Goal: Transaction & Acquisition: Purchase product/service

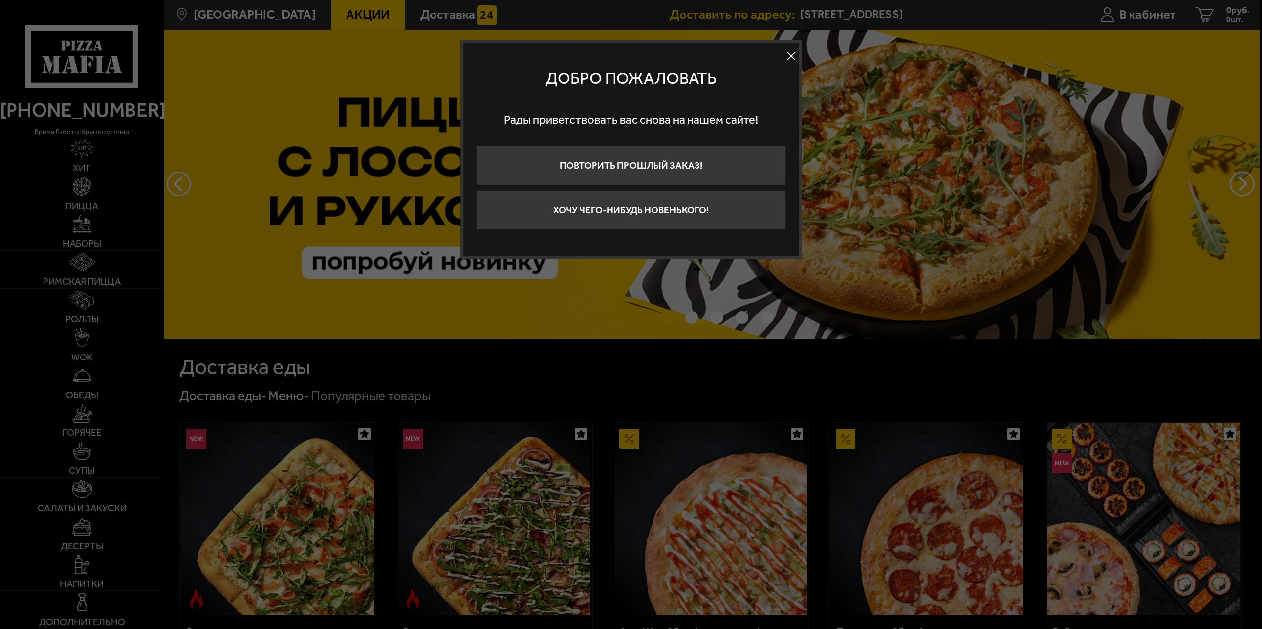
scroll to position [198, 0]
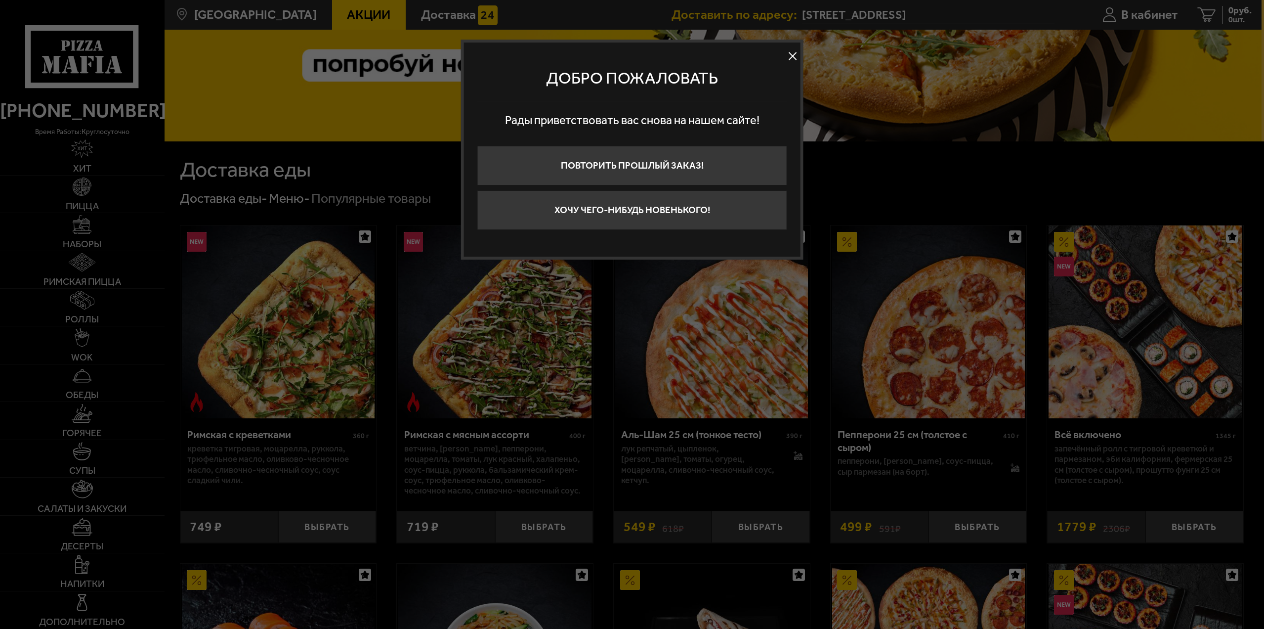
click at [793, 54] on button at bounding box center [792, 56] width 15 height 15
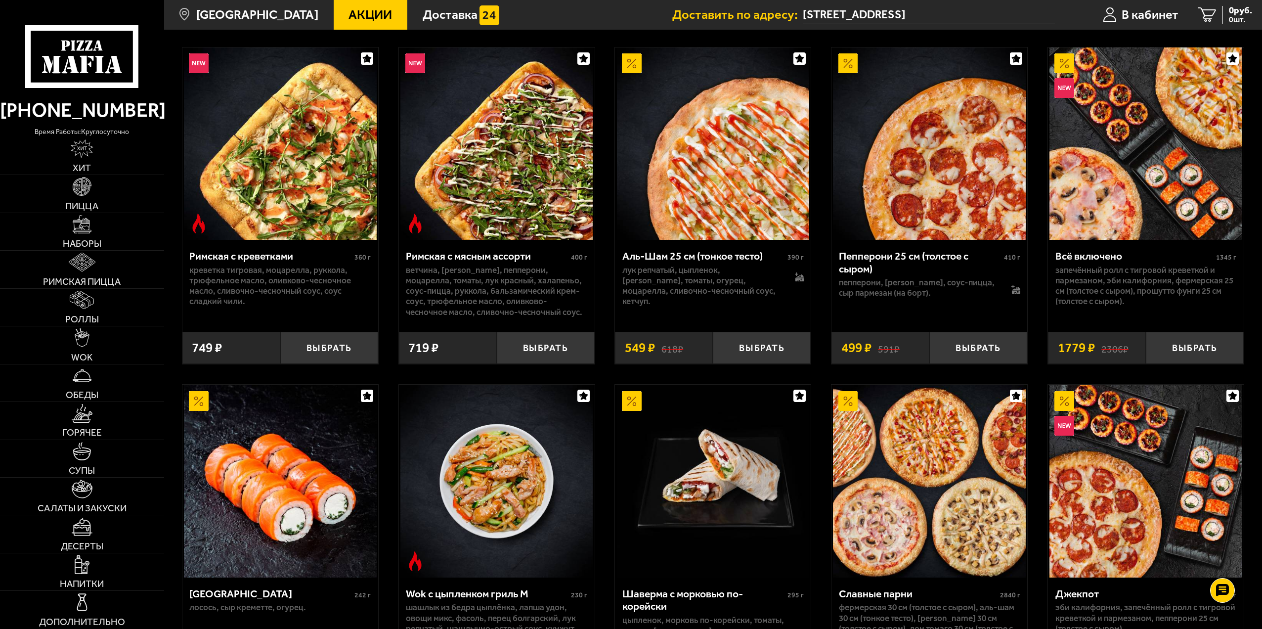
scroll to position [346, 0]
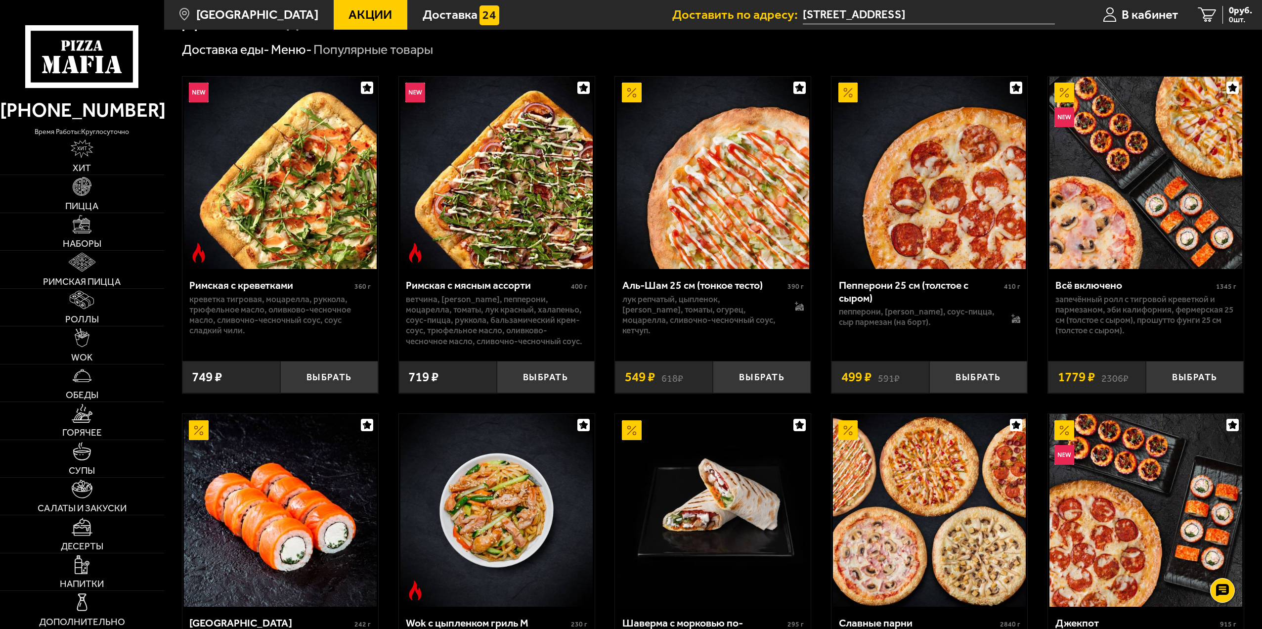
click at [367, 18] on span "Акции" at bounding box center [369, 14] width 43 height 13
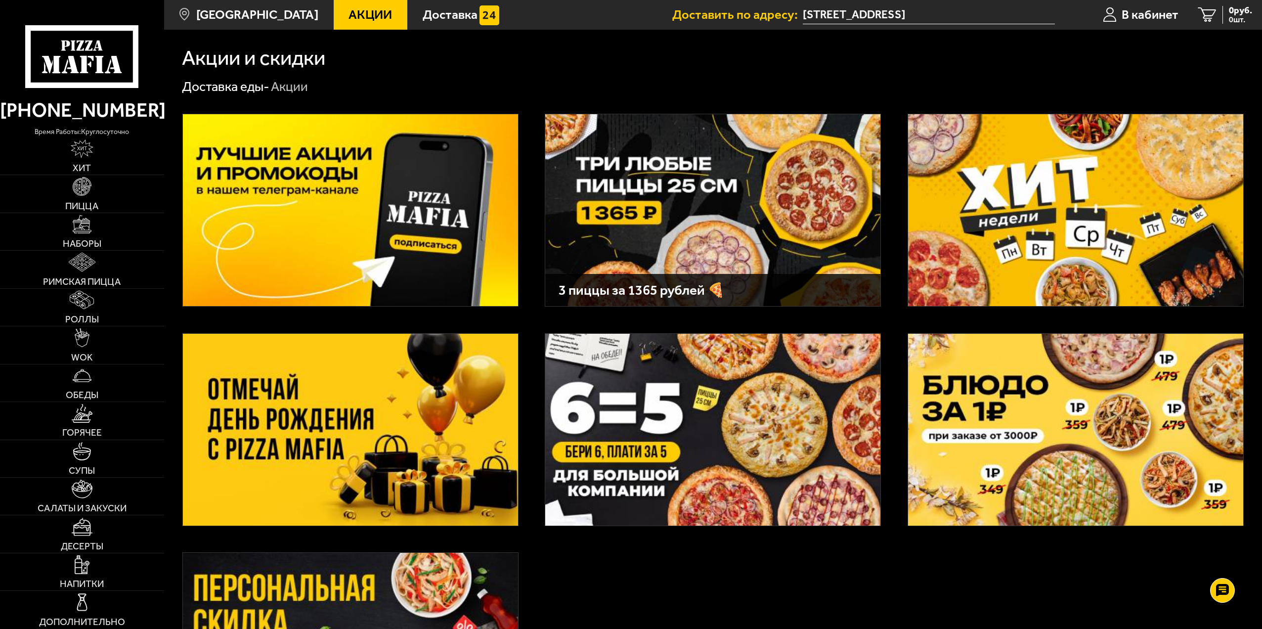
click at [709, 182] on img at bounding box center [712, 210] width 335 height 192
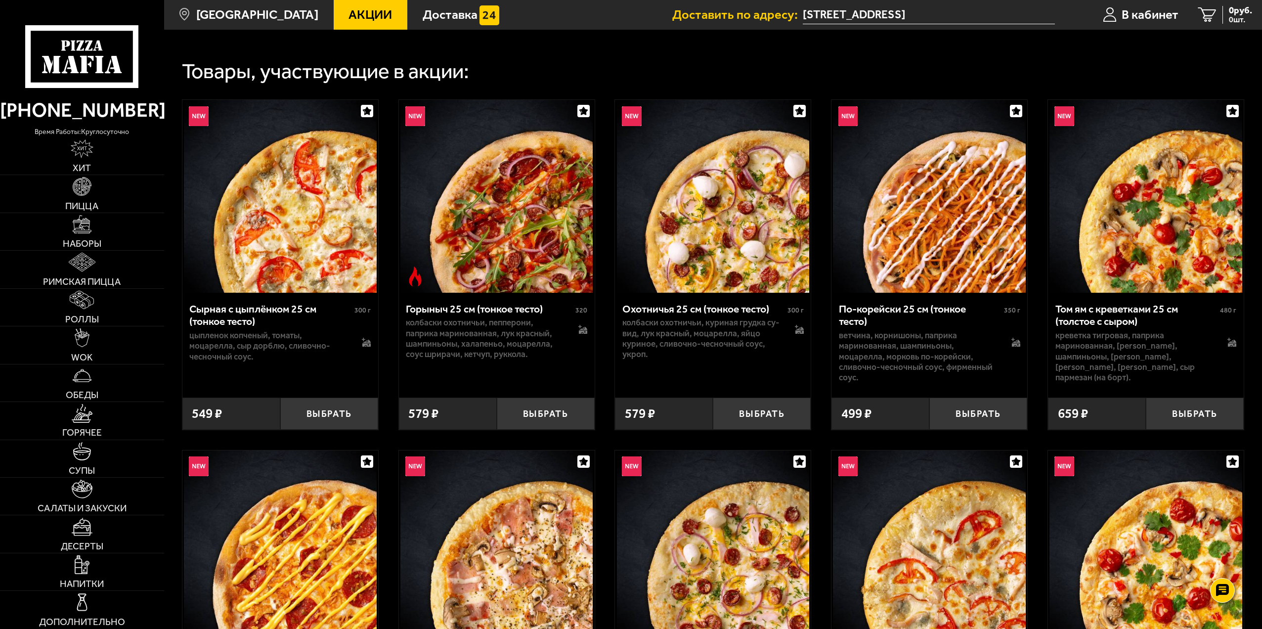
scroll to position [346, 0]
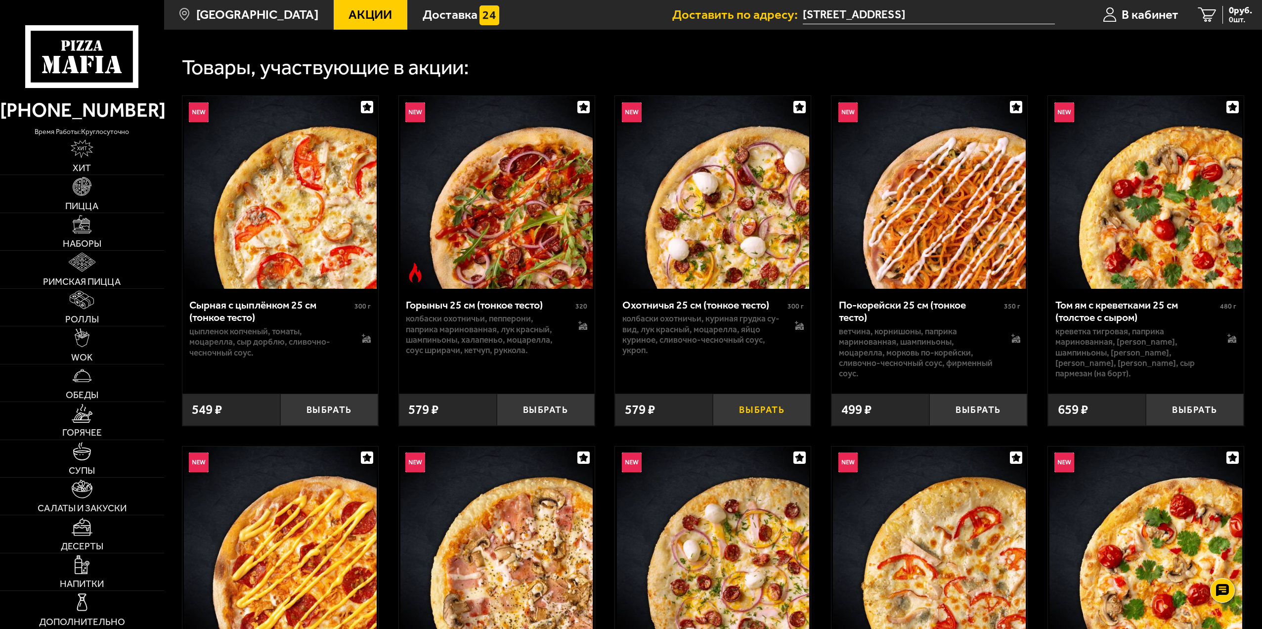
click at [776, 412] on button "Выбрать" at bounding box center [762, 409] width 98 height 32
click at [730, 405] on button "−" at bounding box center [729, 409] width 33 height 32
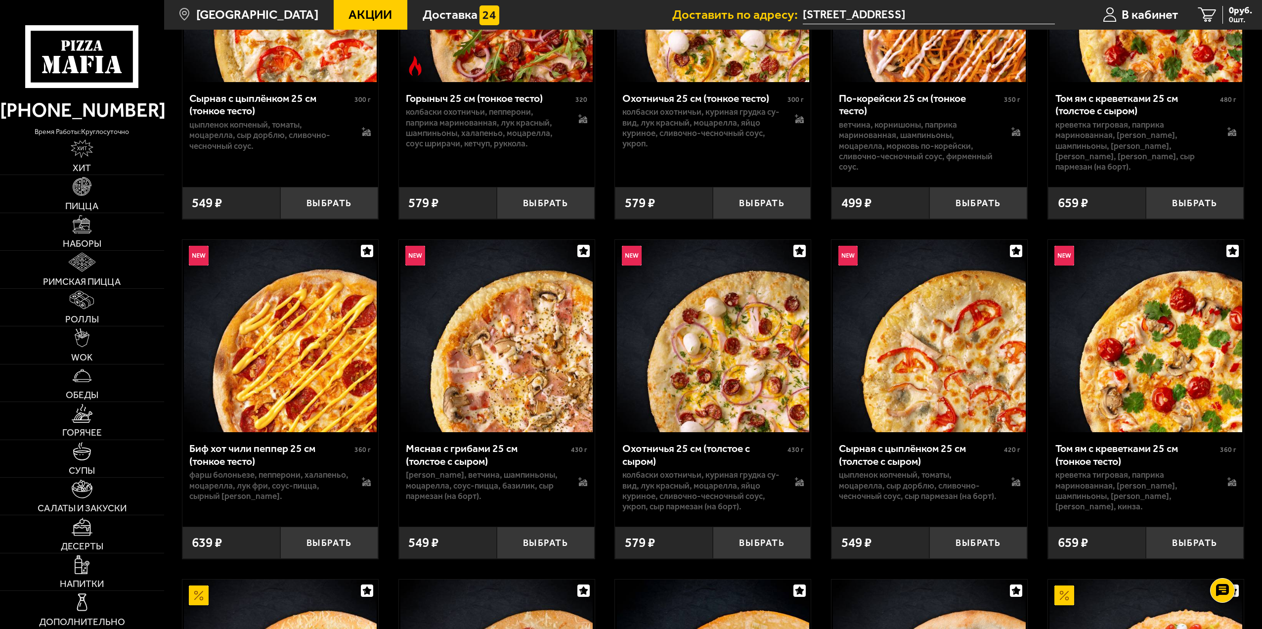
scroll to position [593, 0]
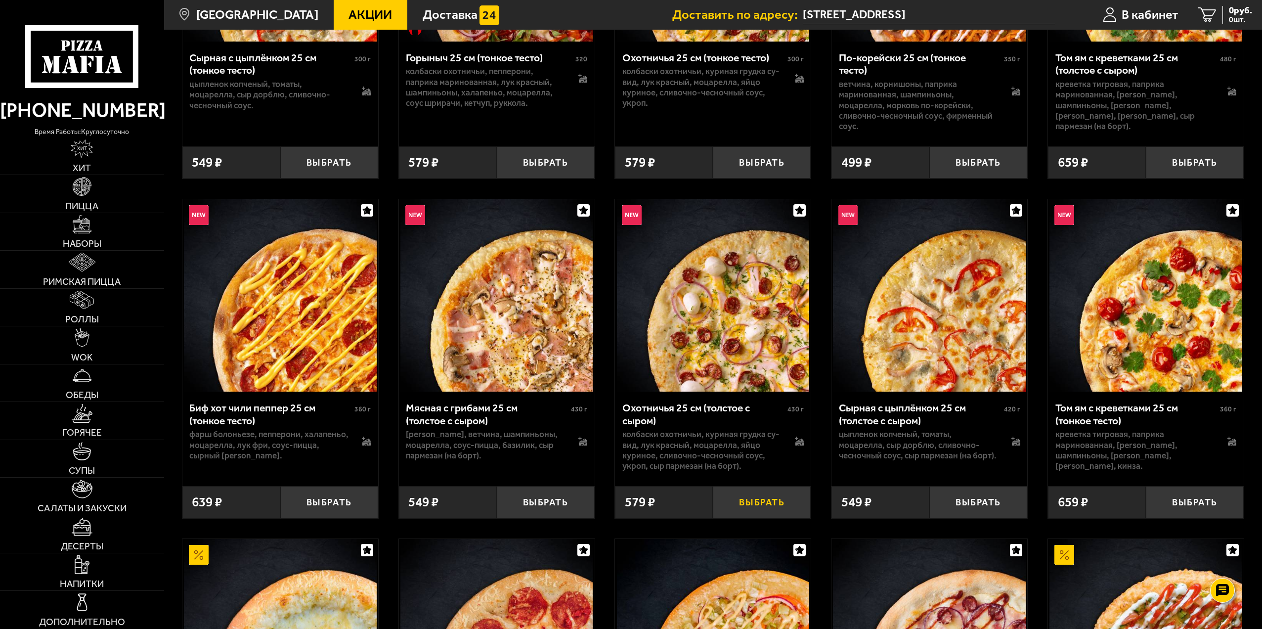
click at [762, 510] on button "Выбрать" at bounding box center [762, 502] width 98 height 32
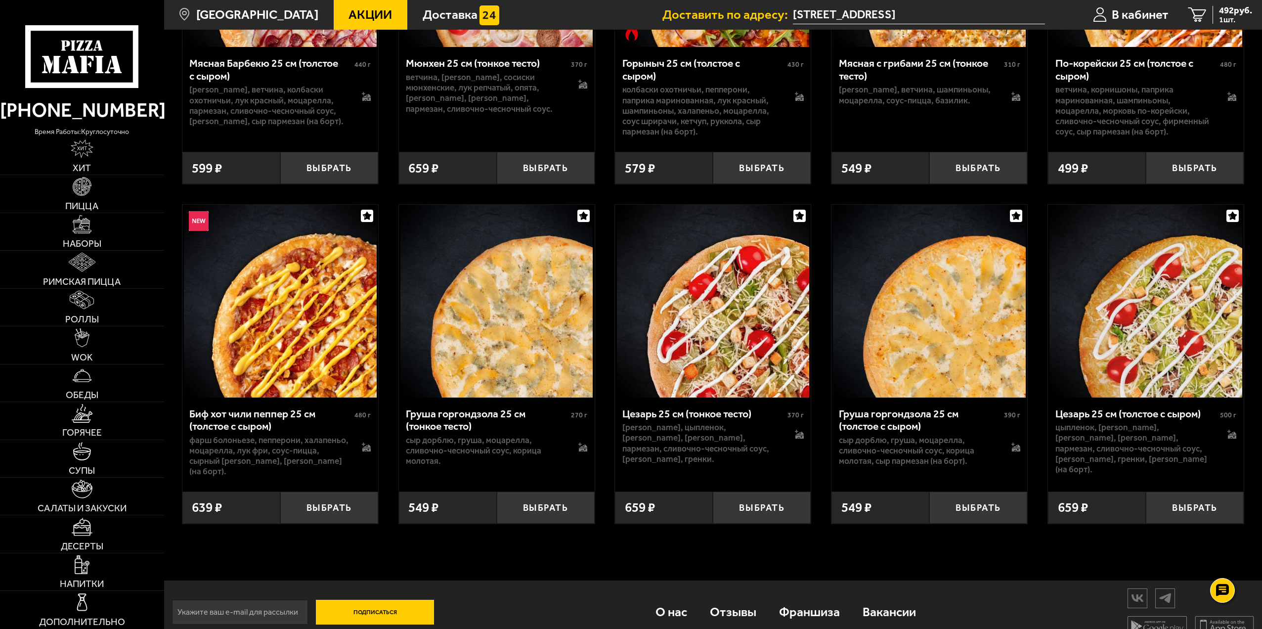
scroll to position [4391, 0]
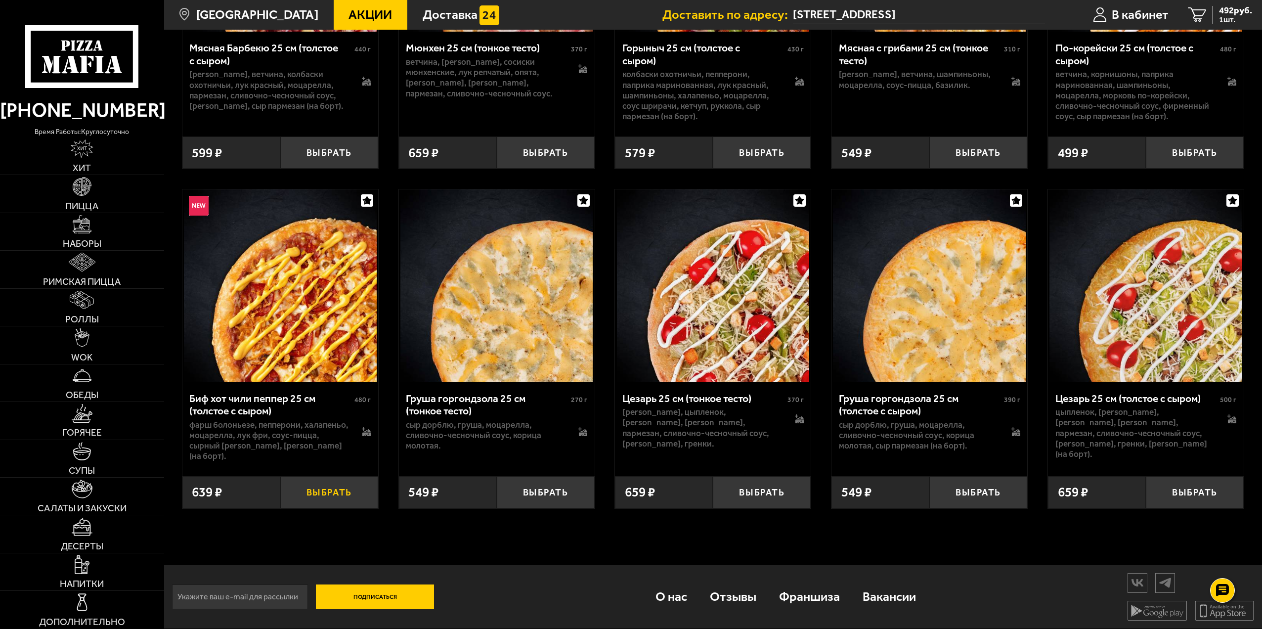
click at [330, 494] on button "Выбрать" at bounding box center [329, 492] width 98 height 32
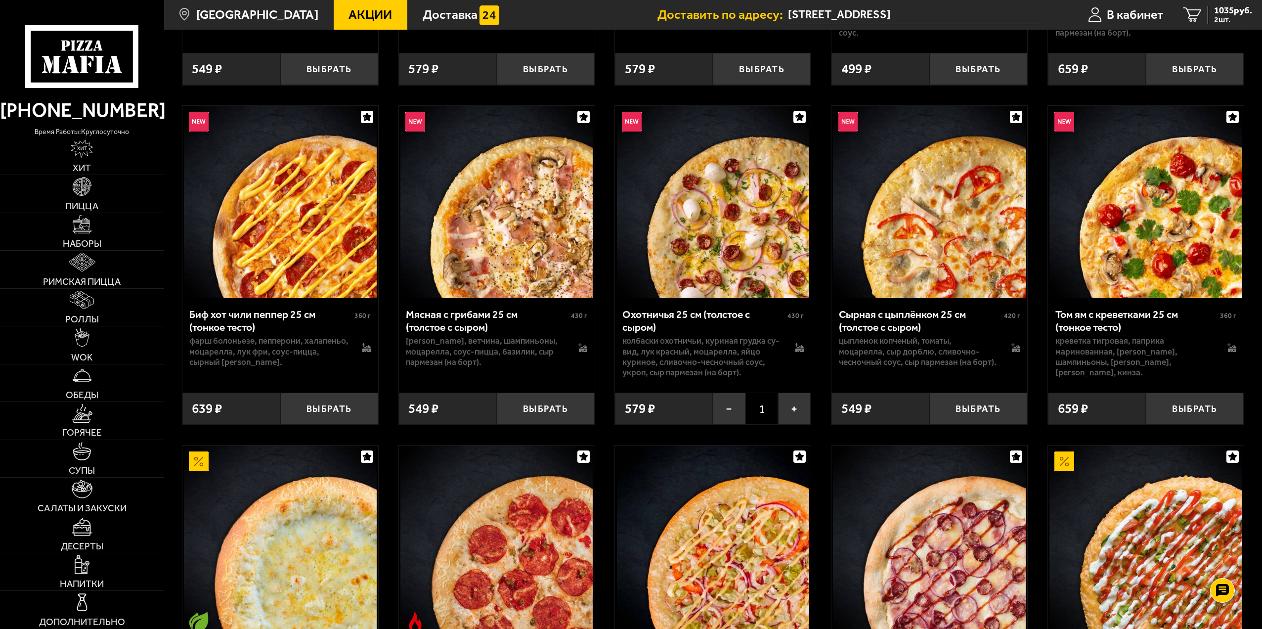
scroll to position [883, 0]
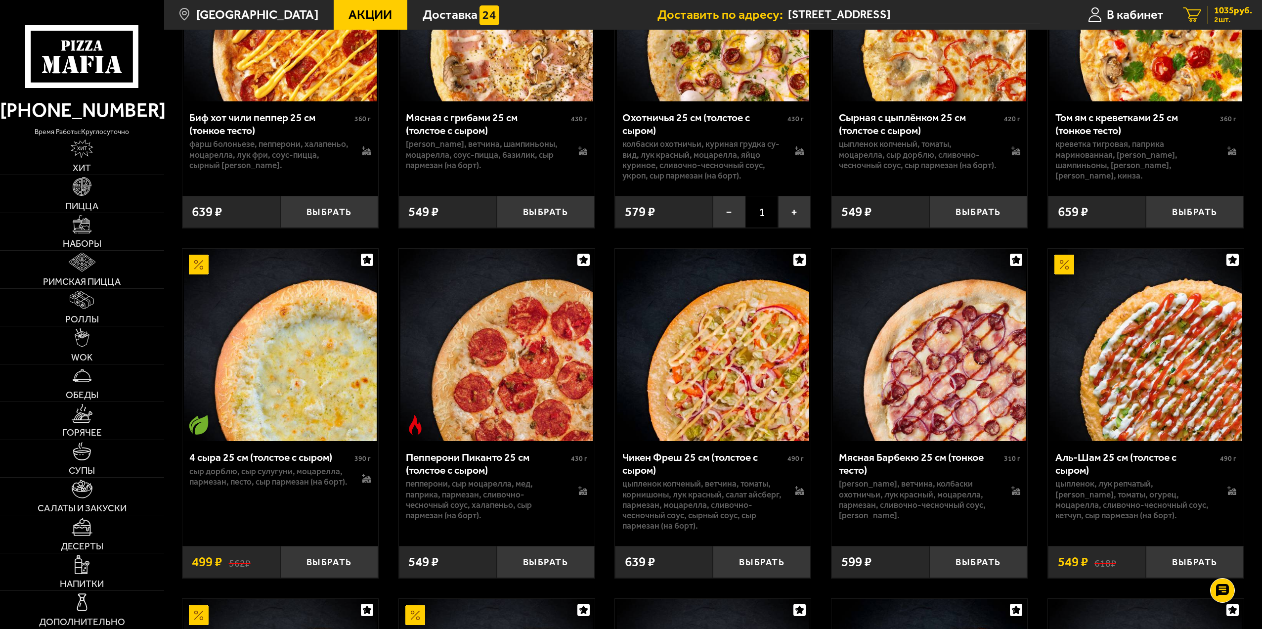
click at [1216, 13] on span "1035 руб." at bounding box center [1233, 10] width 38 height 9
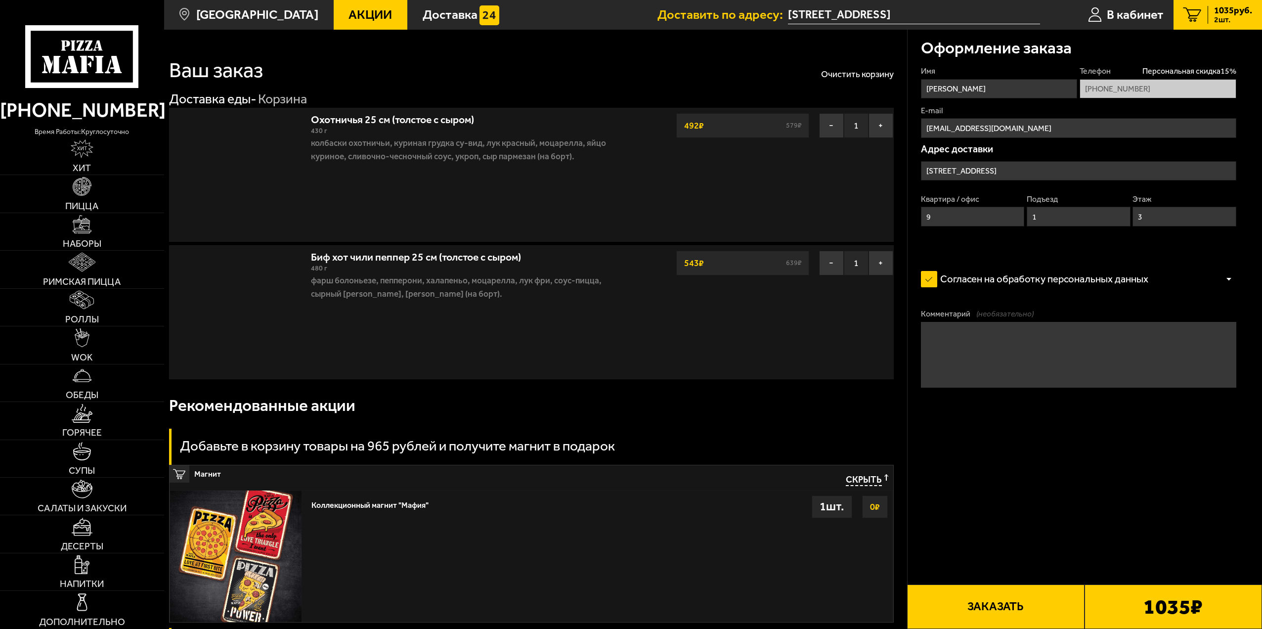
type input "[STREET_ADDRESS]"
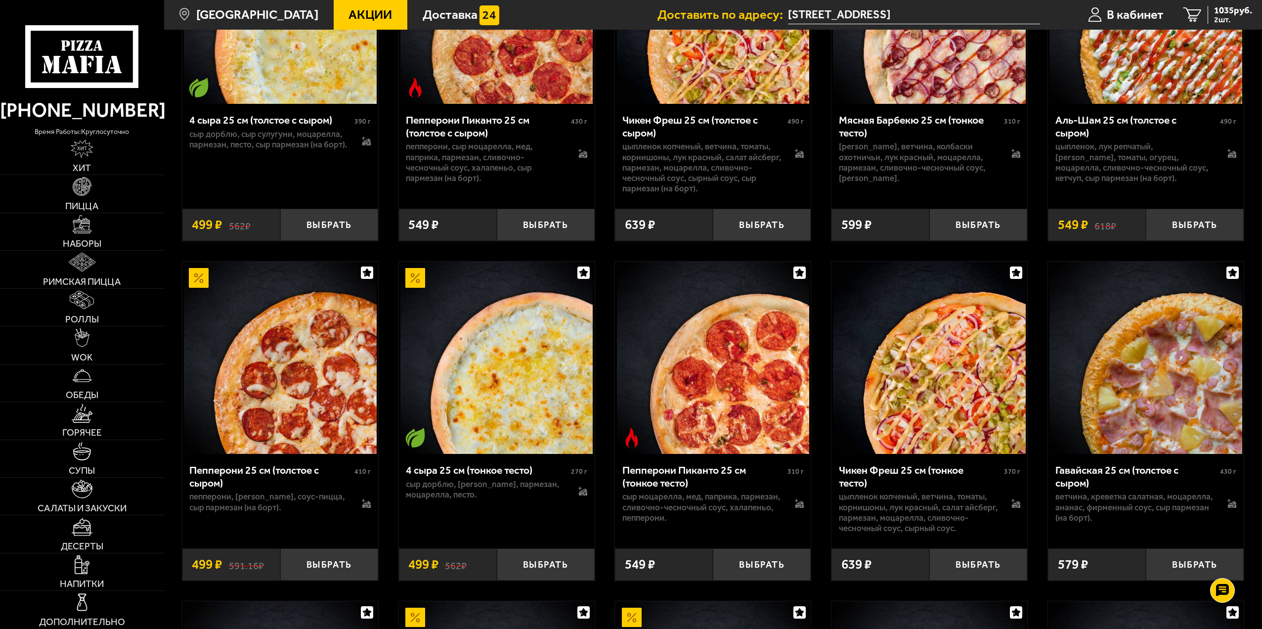
scroll to position [1236, 0]
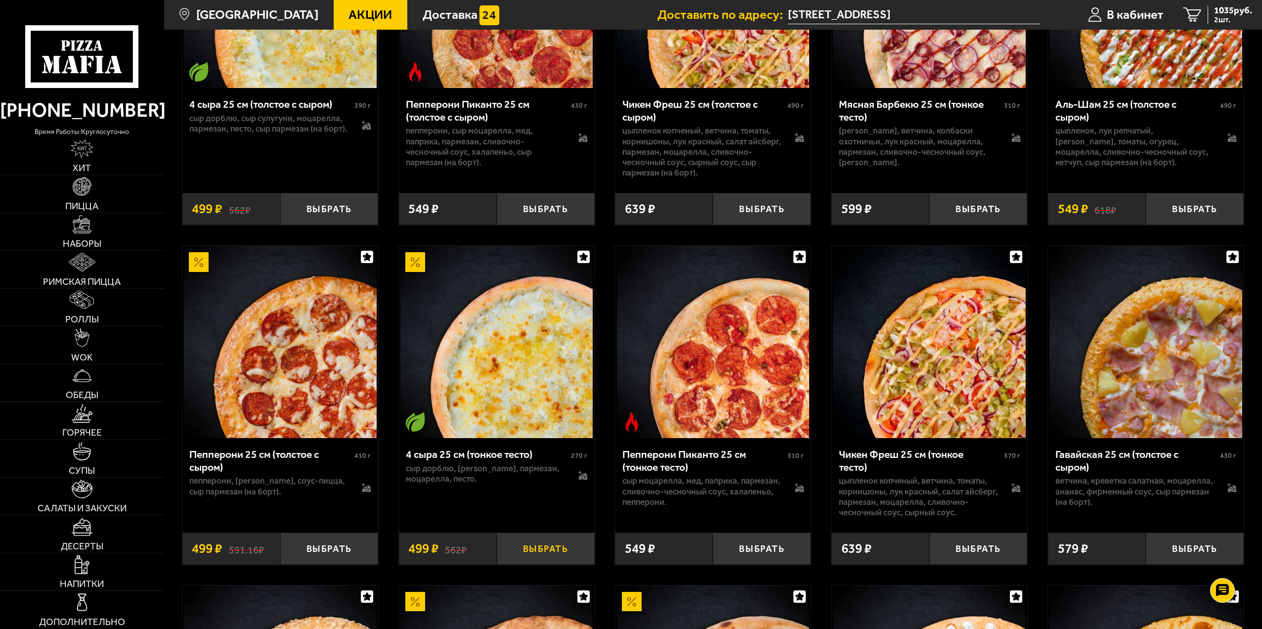
click at [539, 545] on button "Выбрать" at bounding box center [546, 548] width 98 height 32
click at [1219, 8] on span "1365 руб." at bounding box center [1233, 10] width 38 height 9
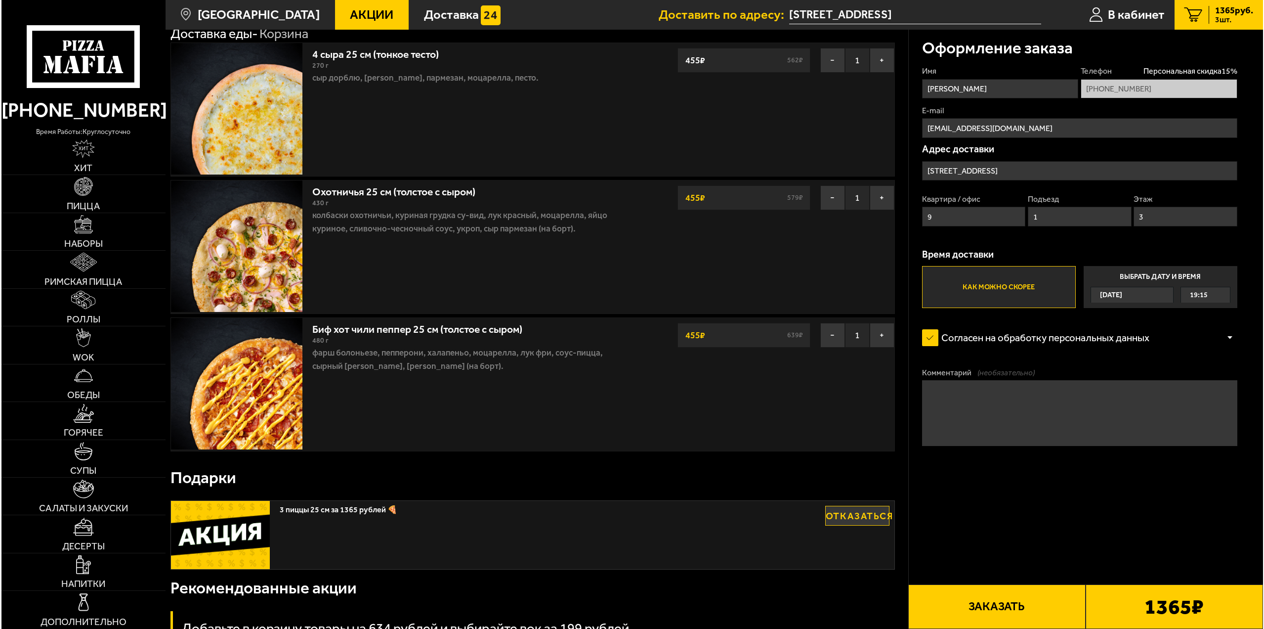
scroll to position [49, 0]
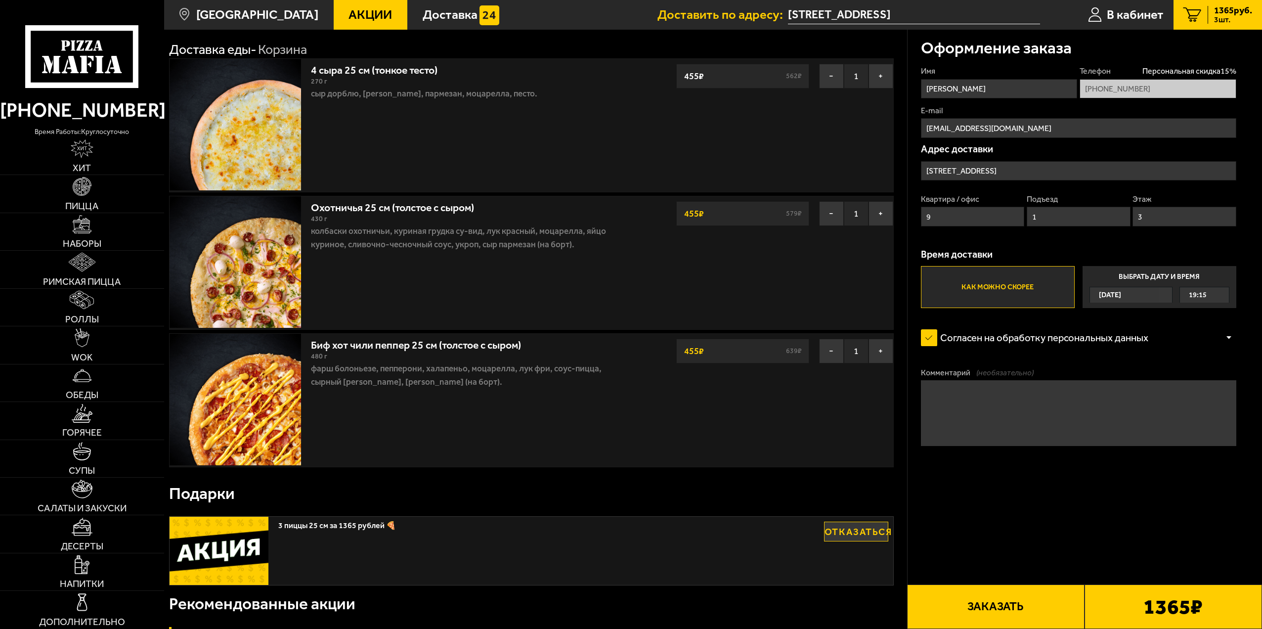
click at [1067, 590] on button "Заказать" at bounding box center [995, 606] width 177 height 44
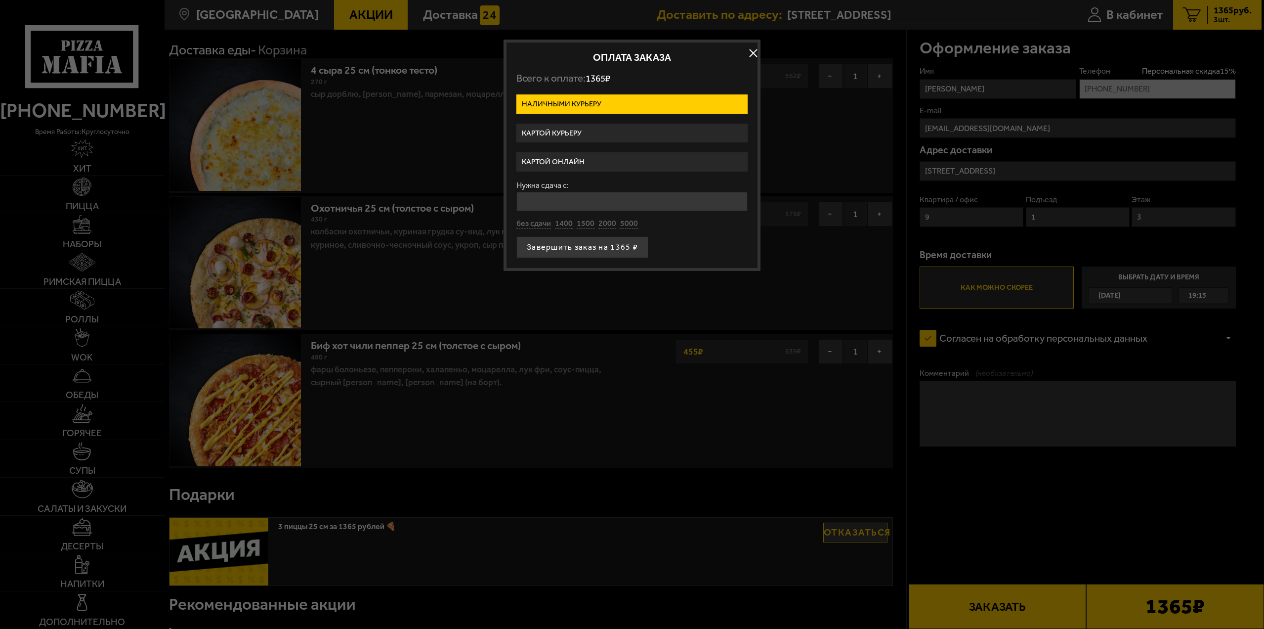
click at [586, 136] on label "Картой курьеру" at bounding box center [631, 133] width 231 height 19
click at [0, 0] on input "Картой курьеру" at bounding box center [0, 0] width 0 height 0
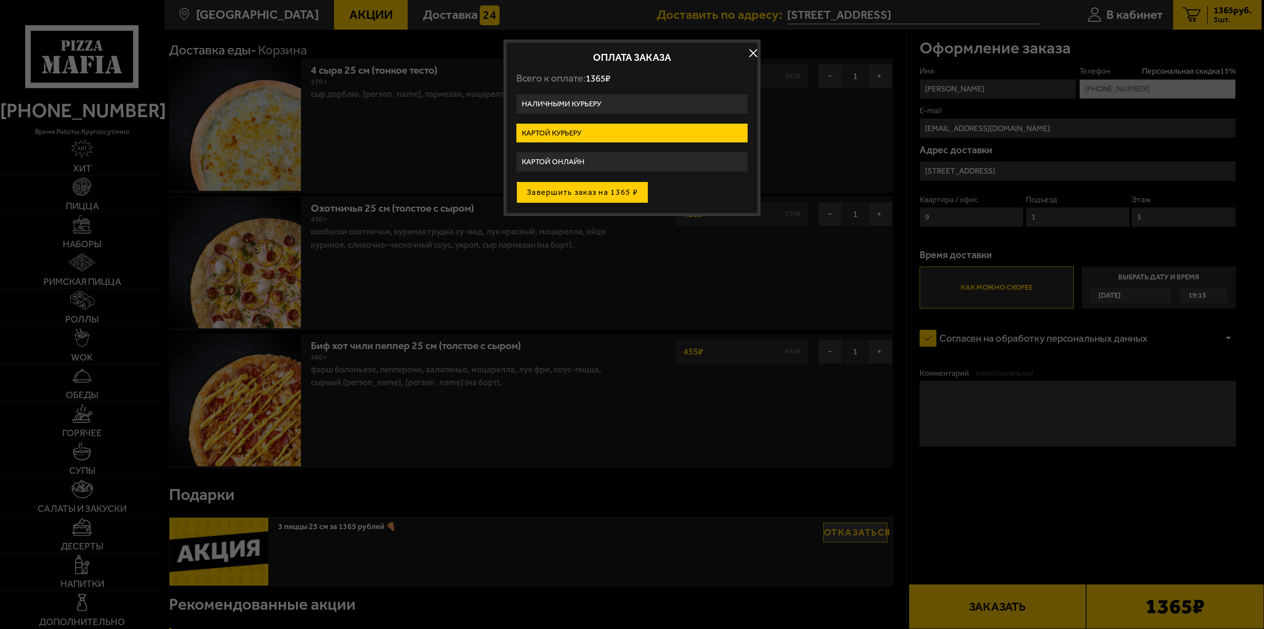
click at [600, 197] on button "Завершить заказ на 1365 ₽" at bounding box center [582, 192] width 132 height 22
